Goal: Find specific page/section: Find specific page/section

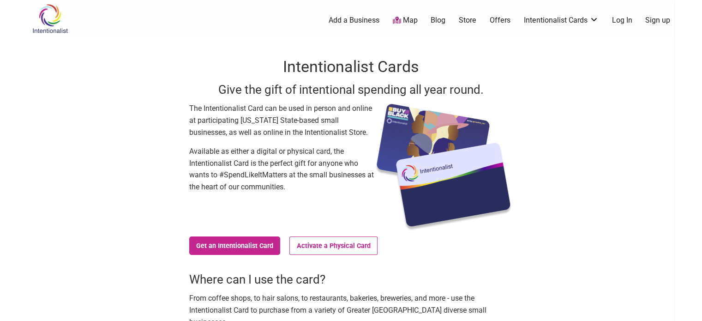
click at [409, 18] on link "Map" at bounding box center [404, 20] width 25 height 11
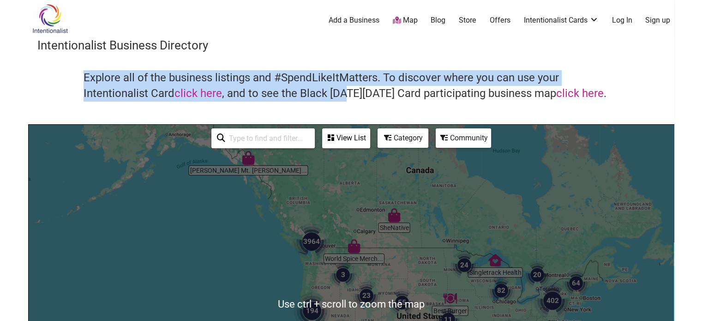
drag, startPoint x: 342, startPoint y: 92, endPoint x: 339, endPoint y: 60, distance: 31.5
click at [339, 60] on div "Intentionalist Business Directory Explore all of the business listings and #Spe…" at bounding box center [351, 260] width 646 height 447
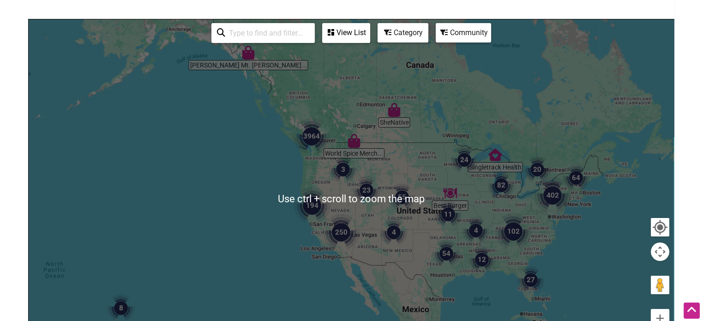
scroll to position [92, 0]
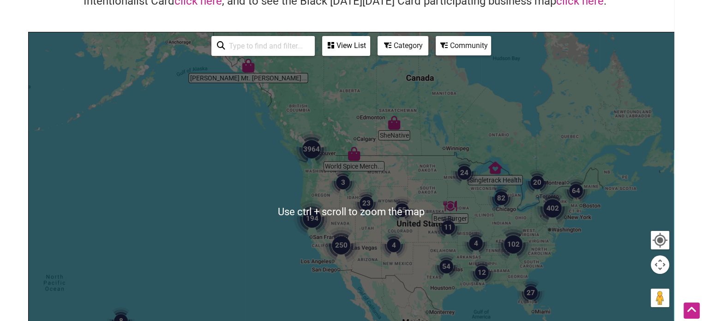
click at [254, 47] on input "search" at bounding box center [267, 46] width 84 height 18
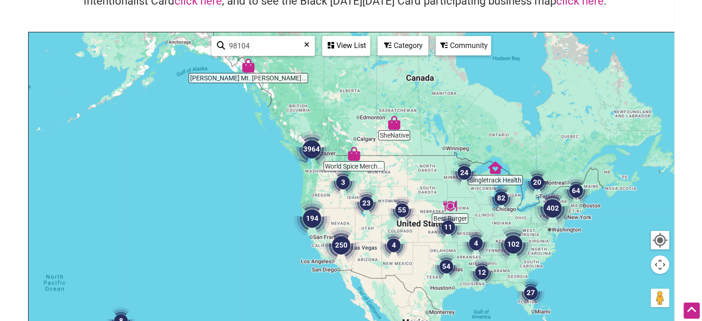
type input "98104"
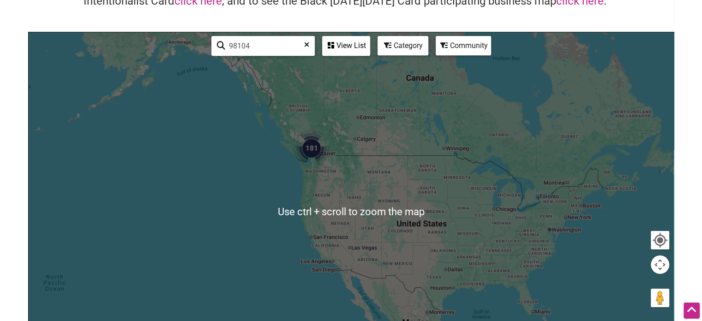
scroll to position [138, 0]
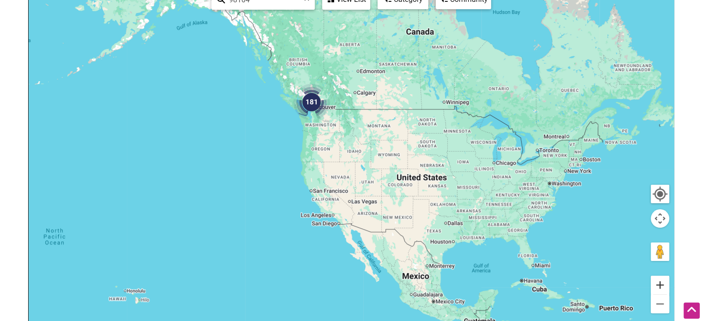
click at [659, 284] on button "Zoom in" at bounding box center [660, 285] width 18 height 18
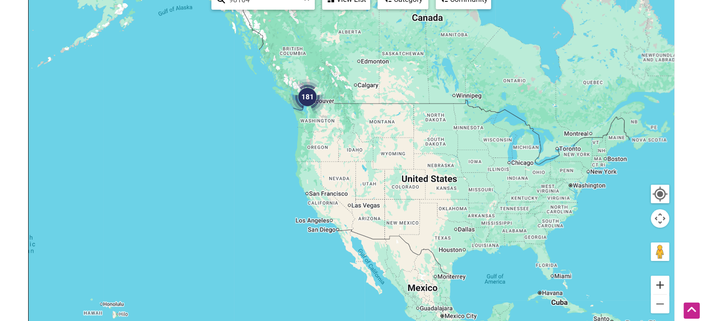
click at [659, 284] on button "Zoom in" at bounding box center [660, 285] width 18 height 18
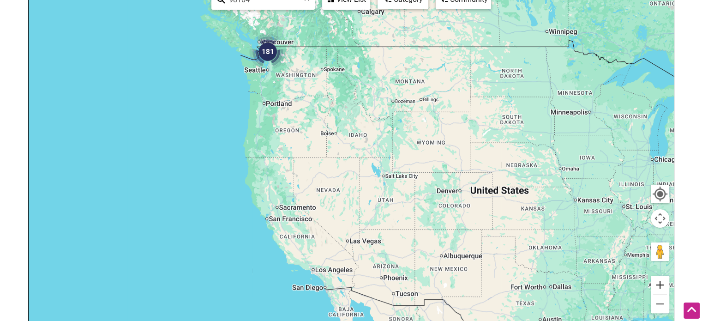
click at [659, 284] on button "Zoom in" at bounding box center [660, 285] width 18 height 18
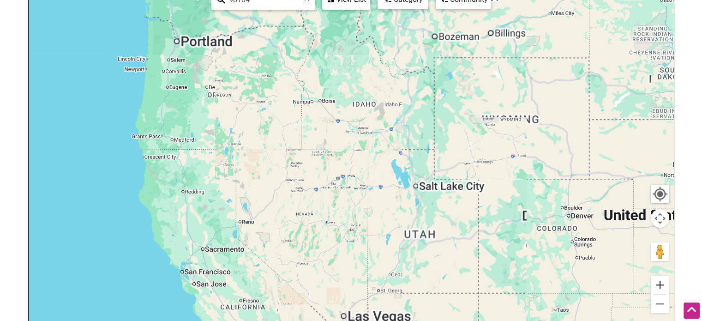
click at [659, 284] on button "Zoom in" at bounding box center [660, 285] width 18 height 18
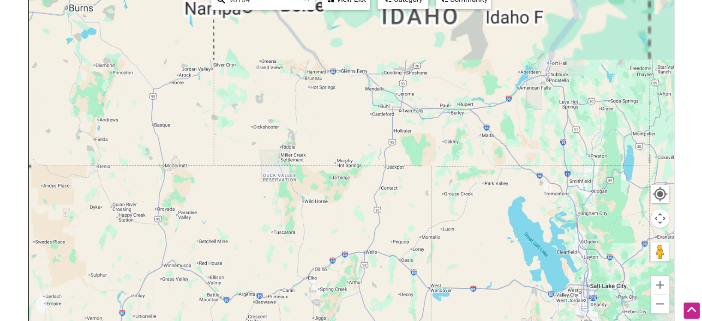
drag, startPoint x: 297, startPoint y: 150, endPoint x: 439, endPoint y: 293, distance: 201.7
click at [439, 294] on div at bounding box center [351, 165] width 645 height 359
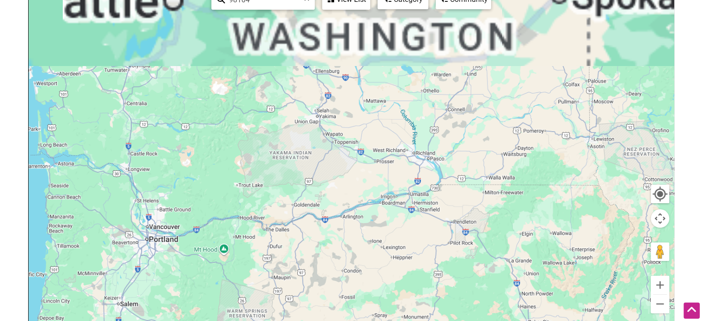
drag, startPoint x: 306, startPoint y: 239, endPoint x: 314, endPoint y: 272, distance: 34.5
click at [314, 282] on div at bounding box center [351, 165] width 645 height 359
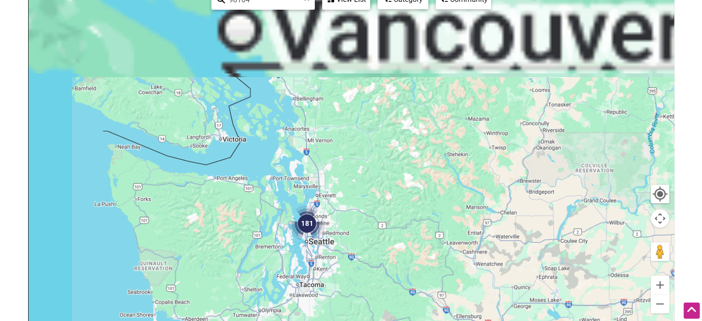
drag, startPoint x: 354, startPoint y: 245, endPoint x: 432, endPoint y: 306, distance: 100.3
click at [432, 306] on div at bounding box center [351, 165] width 645 height 359
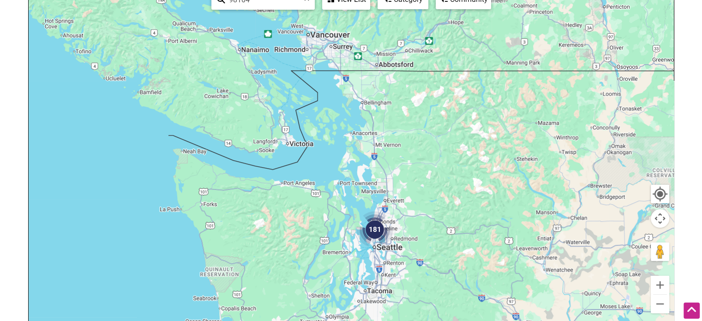
click at [378, 207] on img "181" at bounding box center [375, 229] width 44 height 44
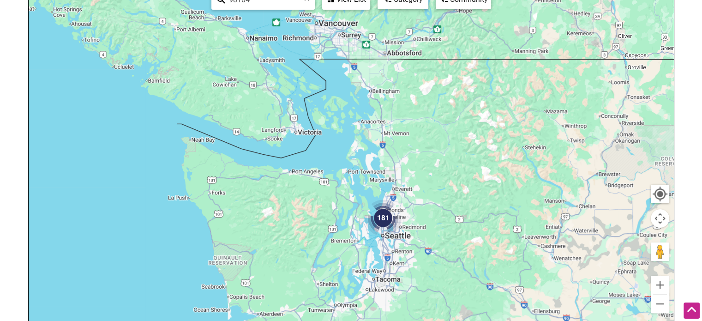
click at [380, 216] on img "181" at bounding box center [383, 218] width 44 height 44
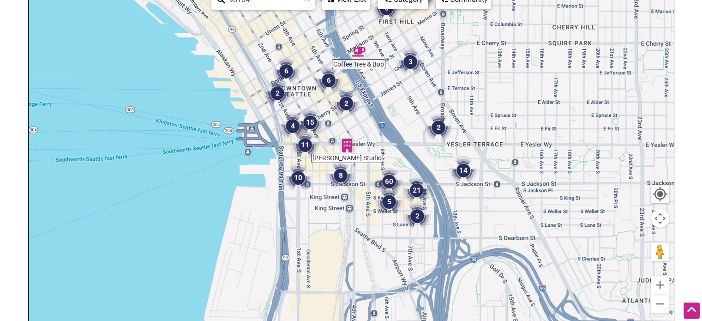
drag, startPoint x: 367, startPoint y: 208, endPoint x: 388, endPoint y: 152, distance: 59.6
click at [388, 152] on div "To navigate, press the arrow keys." at bounding box center [351, 165] width 645 height 359
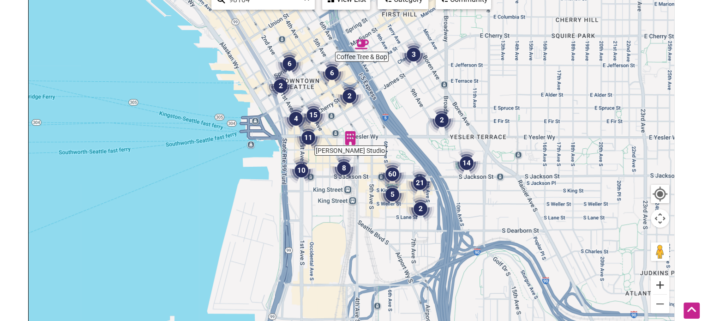
click at [658, 284] on button "Zoom in" at bounding box center [660, 285] width 18 height 18
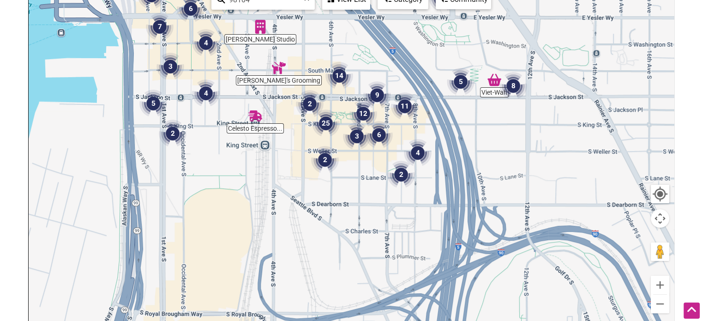
drag, startPoint x: 536, startPoint y: 275, endPoint x: 445, endPoint y: 182, distance: 129.2
click at [445, 182] on div "To navigate, press the arrow keys." at bounding box center [351, 165] width 645 height 359
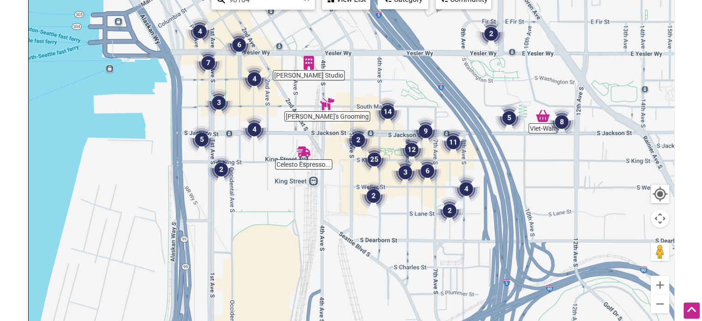
drag, startPoint x: 493, startPoint y: 147, endPoint x: 548, endPoint y: 200, distance: 76.4
click at [548, 200] on div "To navigate, press the arrow keys." at bounding box center [351, 165] width 645 height 359
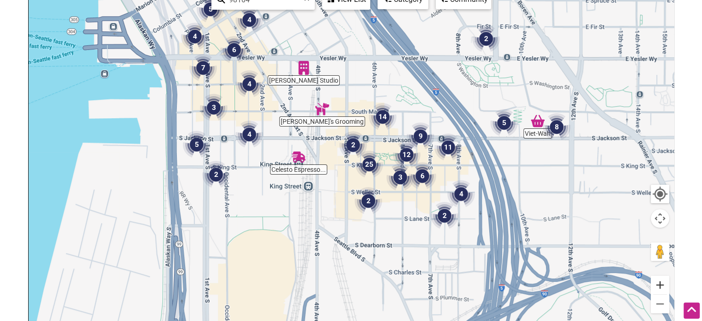
click at [660, 282] on button "Zoom in" at bounding box center [660, 285] width 18 height 18
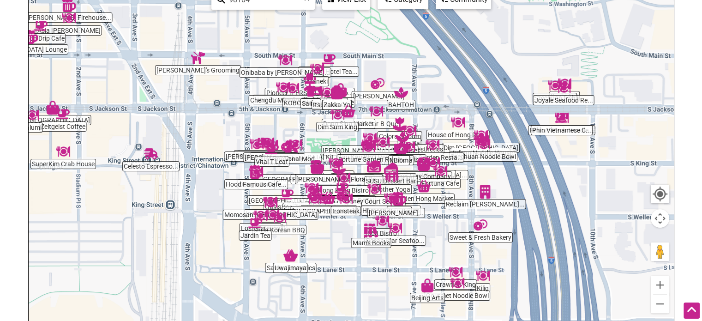
drag, startPoint x: 504, startPoint y: 213, endPoint x: 398, endPoint y: 207, distance: 105.9
click at [398, 207] on div "To navigate, press the arrow keys." at bounding box center [351, 165] width 645 height 359
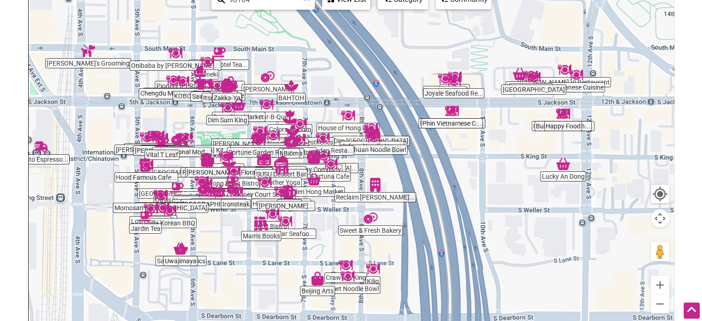
drag, startPoint x: 557, startPoint y: 175, endPoint x: 460, endPoint y: 175, distance: 97.4
click at [460, 175] on div "To navigate, press the arrow keys." at bounding box center [351, 165] width 645 height 359
click at [655, 304] on button "Zoom out" at bounding box center [660, 303] width 18 height 18
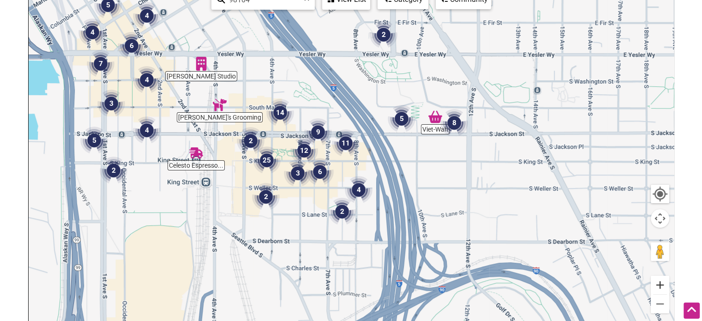
click at [659, 282] on button "Zoom in" at bounding box center [660, 285] width 18 height 18
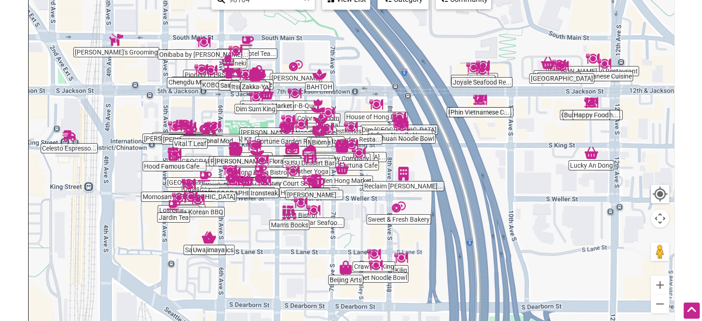
drag, startPoint x: 484, startPoint y: 193, endPoint x: 512, endPoint y: 184, distance: 29.5
click at [512, 184] on div "To navigate, press the arrow keys." at bounding box center [351, 165] width 645 height 359
